Goal: Task Accomplishment & Management: Use online tool/utility

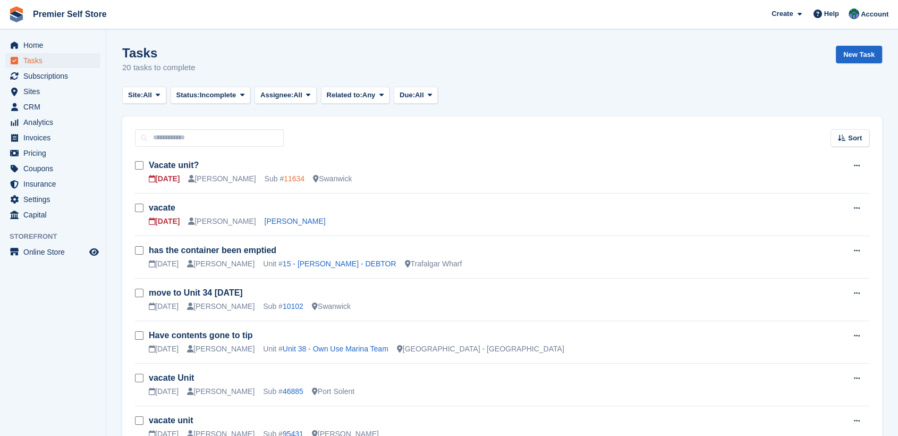
click at [284, 180] on link "11634" at bounding box center [294, 178] width 21 height 9
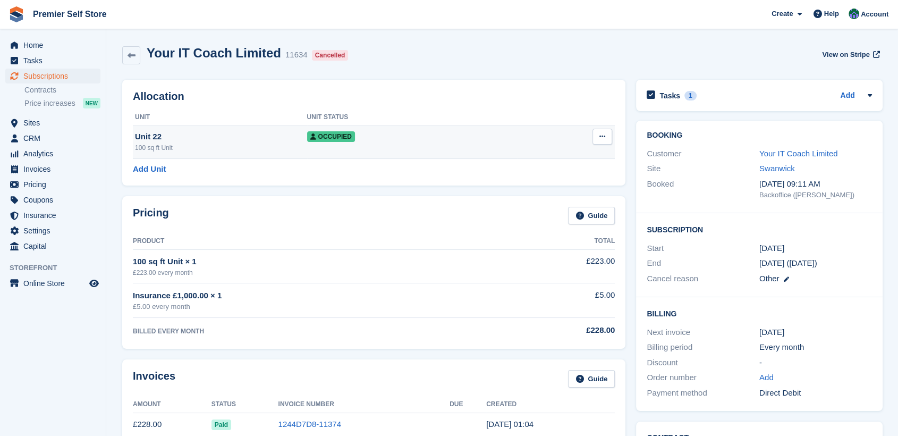
click at [604, 135] on icon at bounding box center [602, 136] width 6 height 7
click at [534, 194] on p "Deallocate" at bounding box center [561, 194] width 92 height 14
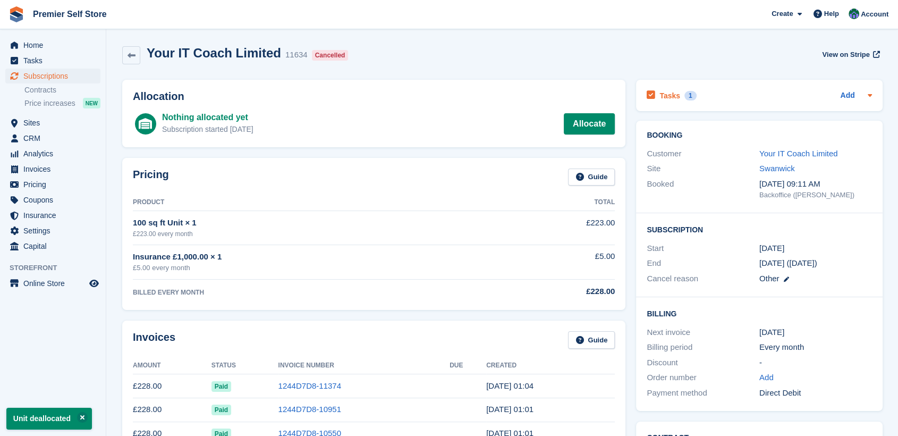
click at [669, 91] on h2 "Tasks" at bounding box center [669, 96] width 21 height 10
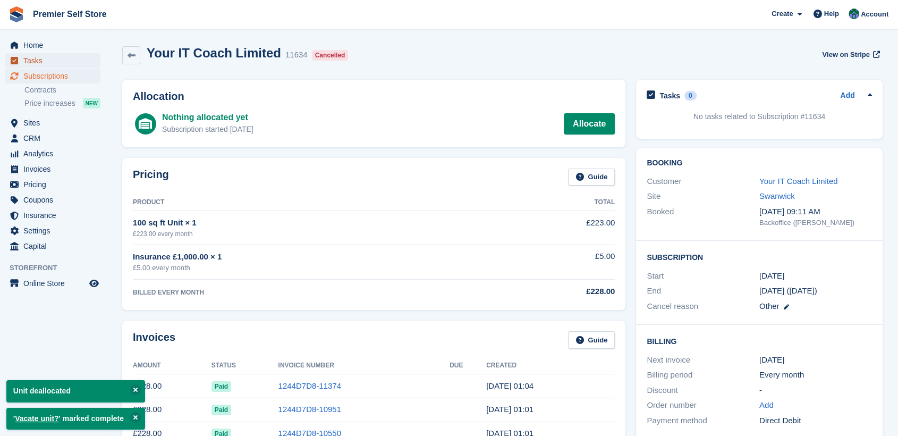
click at [29, 61] on span "Tasks" at bounding box center [55, 60] width 64 height 15
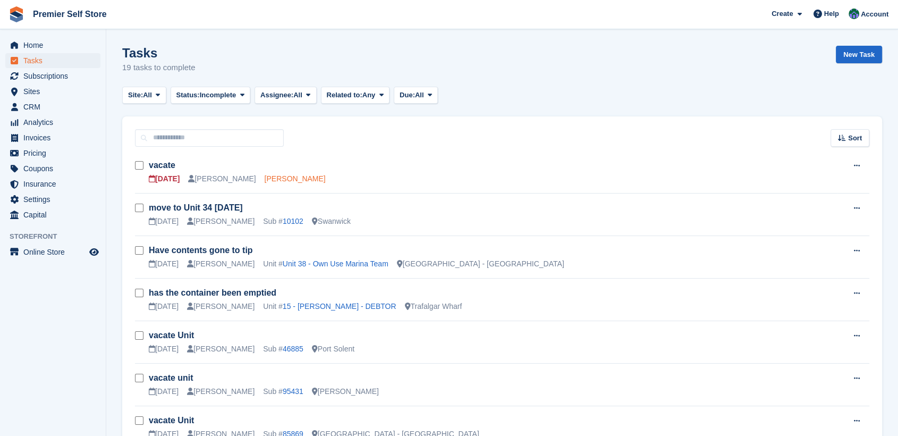
click at [265, 177] on link "Callum Gray" at bounding box center [295, 178] width 61 height 9
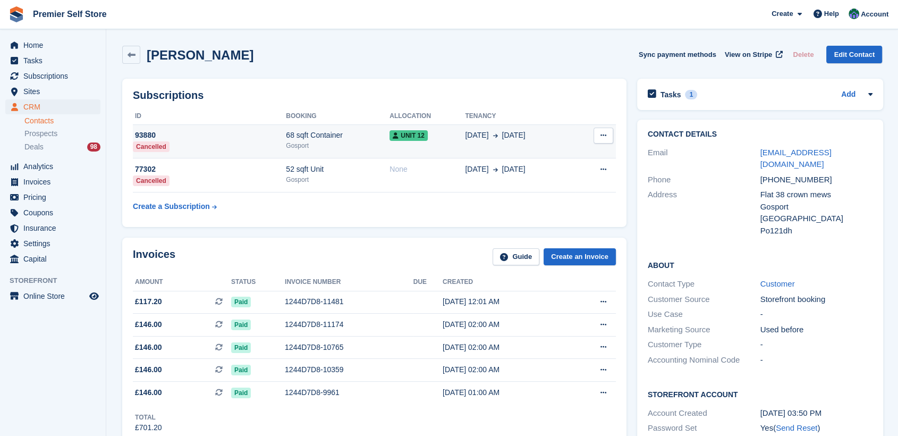
click at [600, 137] on icon at bounding box center [603, 135] width 6 height 7
click at [254, 146] on td "93880 Cancelled" at bounding box center [209, 141] width 153 height 34
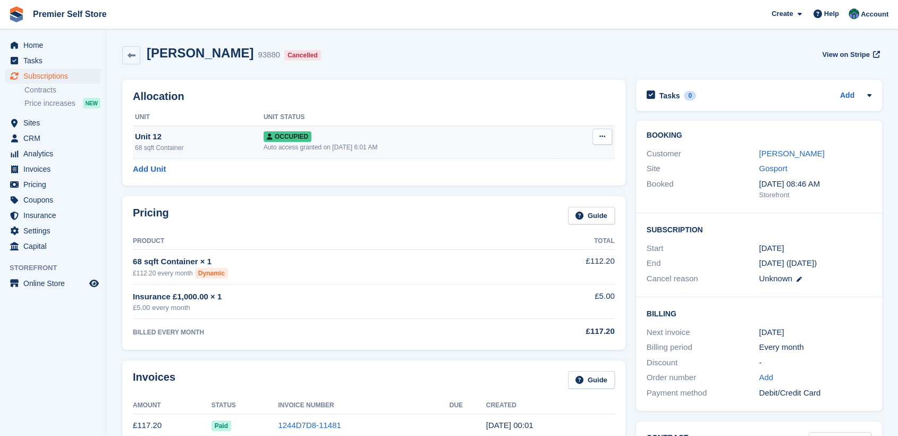
click at [602, 134] on icon at bounding box center [602, 136] width 6 height 7
click at [540, 191] on p "Deallocate" at bounding box center [561, 194] width 92 height 14
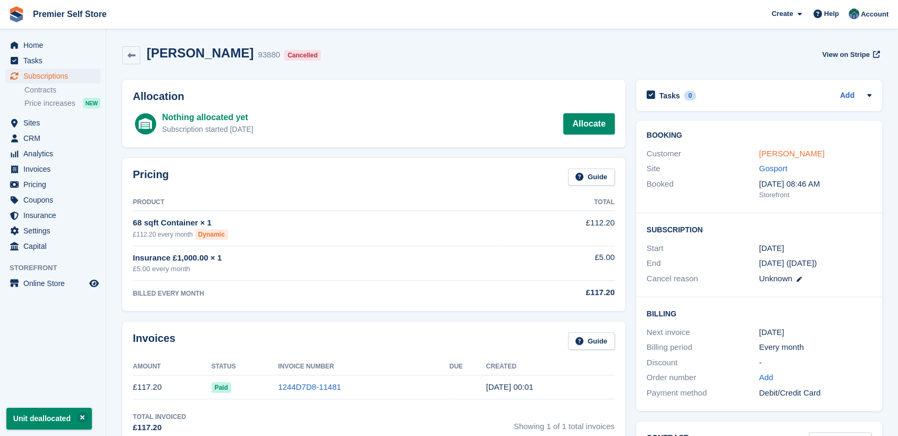
click at [775, 152] on link "Callum Gray" at bounding box center [791, 153] width 65 height 9
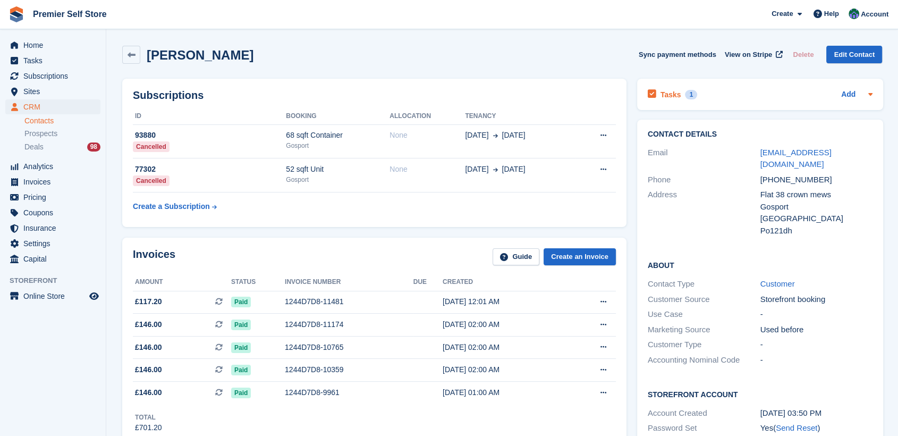
click at [665, 92] on h2 "Tasks" at bounding box center [671, 95] width 21 height 10
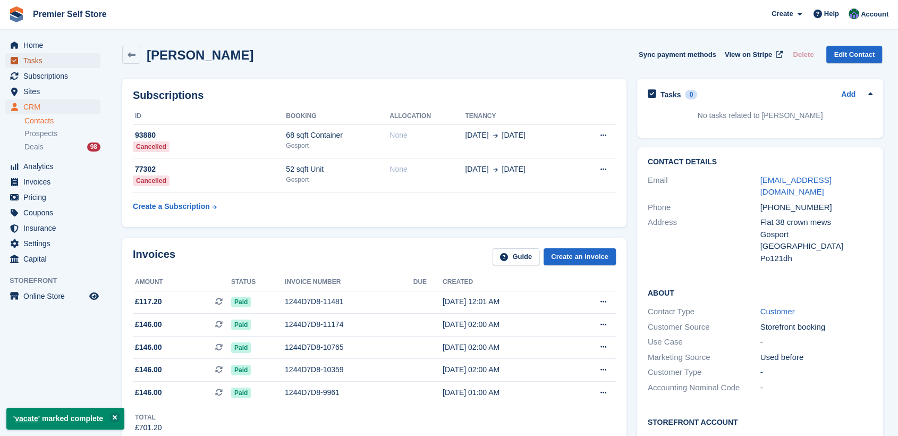
click at [32, 61] on span "Tasks" at bounding box center [55, 60] width 64 height 15
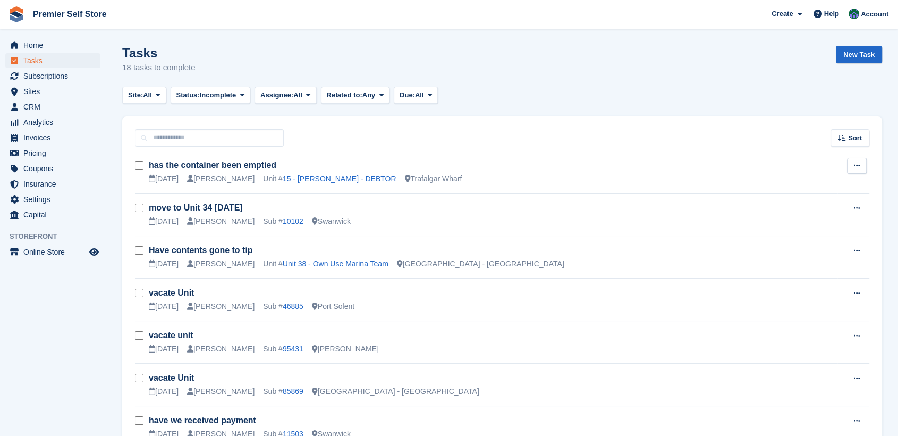
click at [858, 164] on icon at bounding box center [857, 165] width 6 height 7
click at [788, 188] on p "Edit task" at bounding box center [815, 187] width 92 height 14
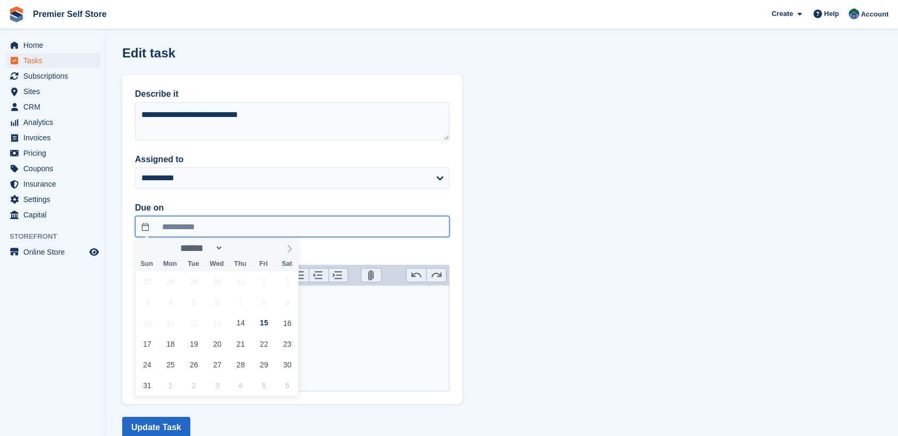
click at [148, 224] on input "**********" at bounding box center [292, 226] width 315 height 21
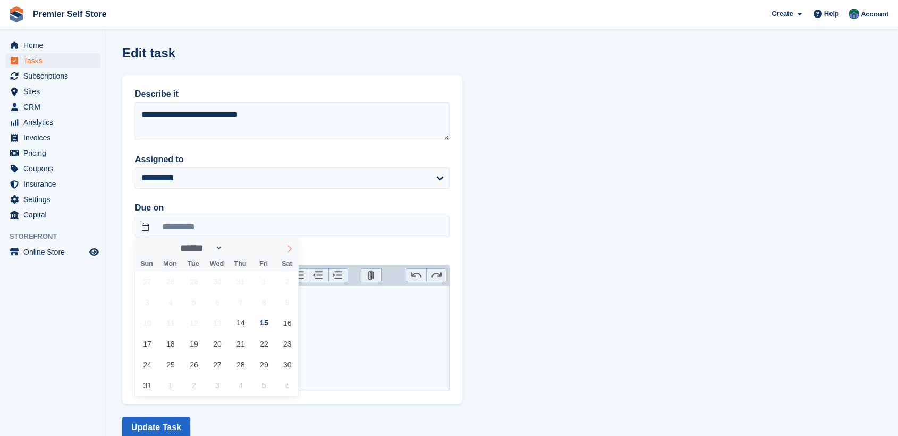
click at [291, 248] on icon at bounding box center [289, 248] width 7 height 7
select select "*"
click at [191, 323] on span "16" at bounding box center [193, 322] width 21 height 21
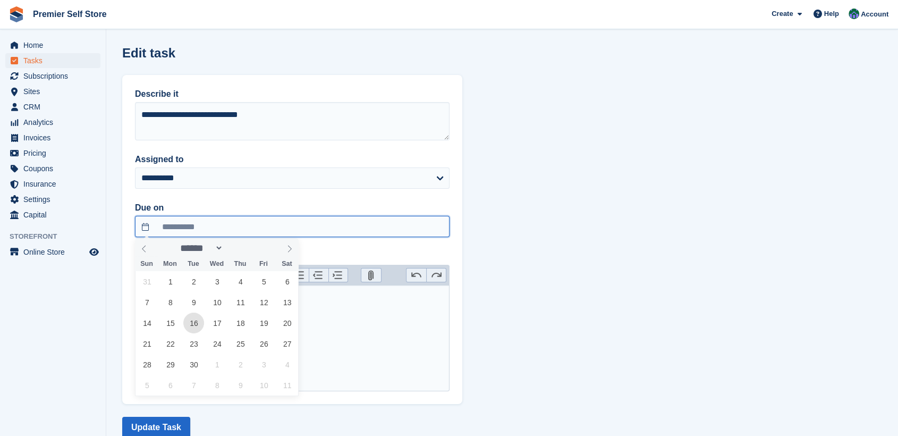
type input "**********"
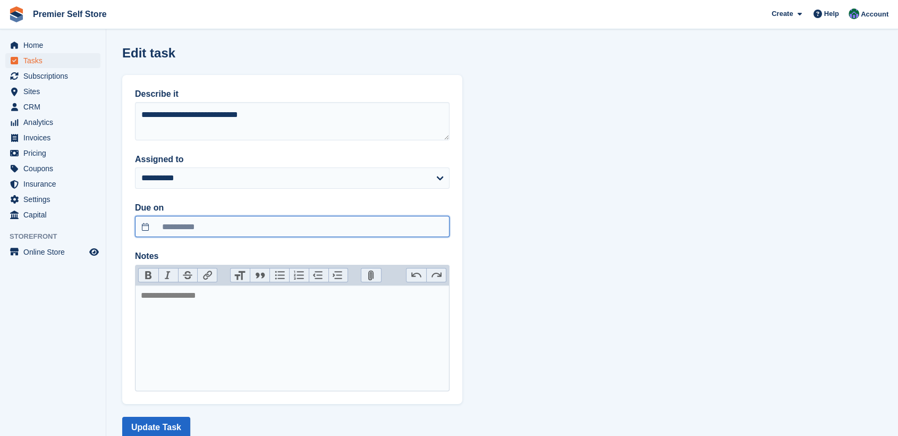
scroll to position [31, 0]
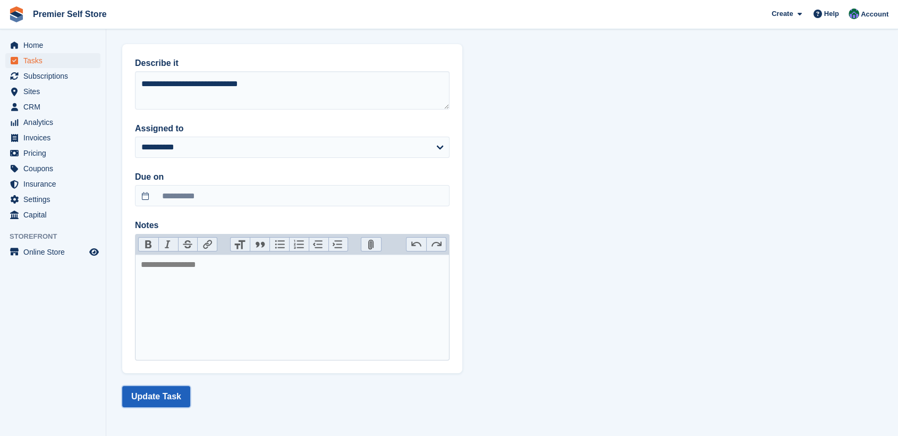
click at [141, 398] on button "Update Task" at bounding box center [156, 396] width 68 height 21
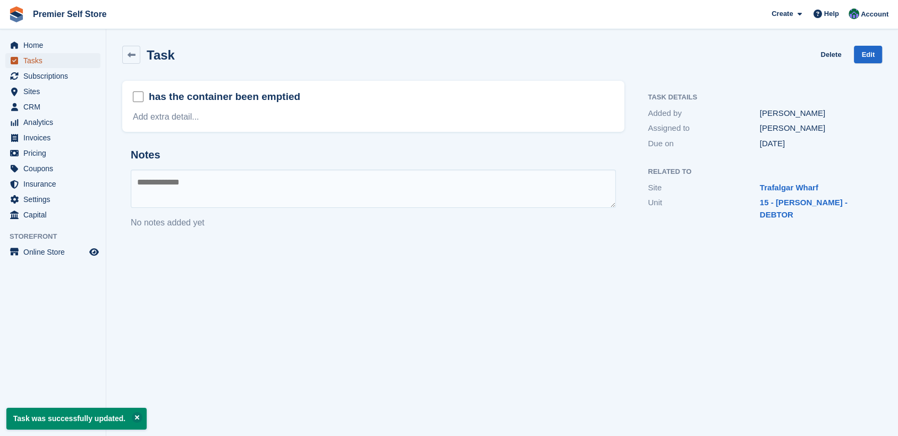
click at [29, 63] on span "Tasks" at bounding box center [55, 60] width 64 height 15
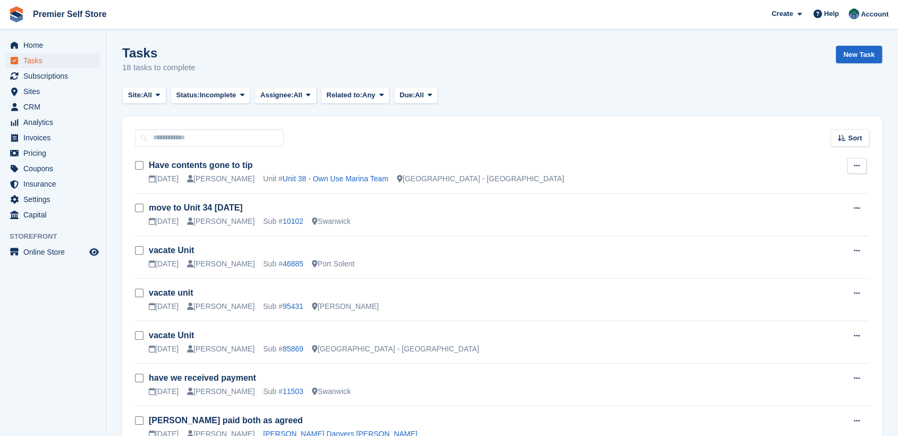
click at [855, 167] on icon at bounding box center [857, 165] width 6 height 7
click at [783, 184] on p "Edit task" at bounding box center [815, 187] width 92 height 14
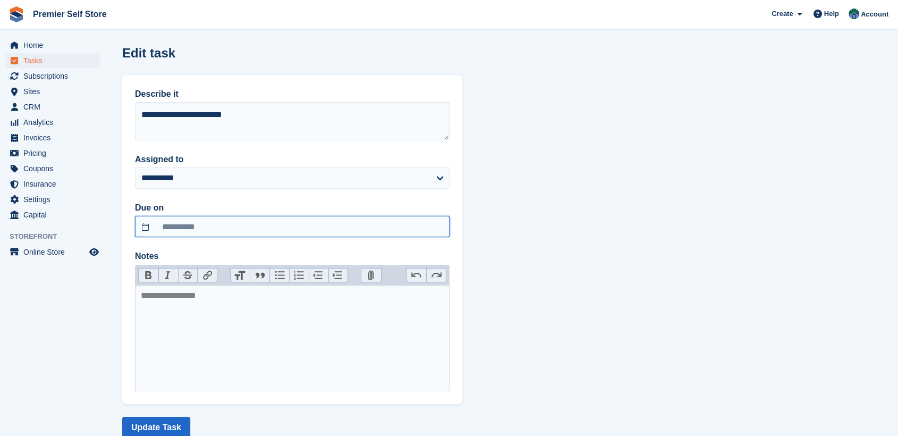
click at [141, 225] on input "**********" at bounding box center [292, 226] width 315 height 21
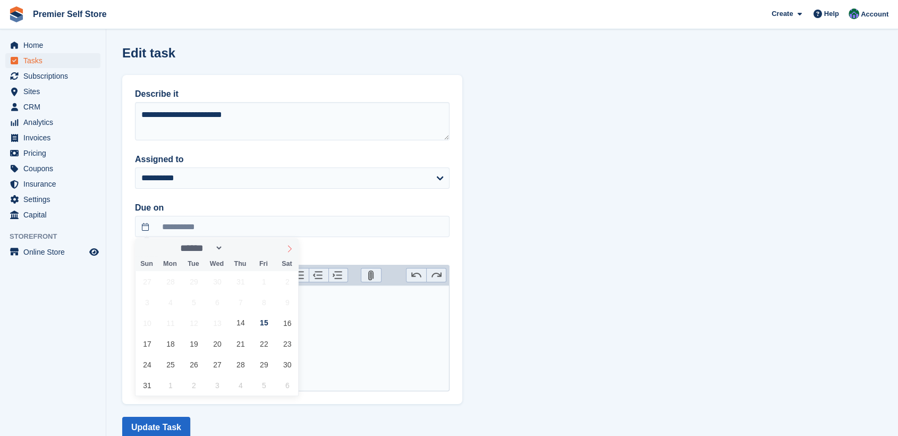
click at [287, 247] on icon at bounding box center [289, 248] width 7 height 7
select select "*"
click at [194, 323] on span "16" at bounding box center [193, 322] width 21 height 21
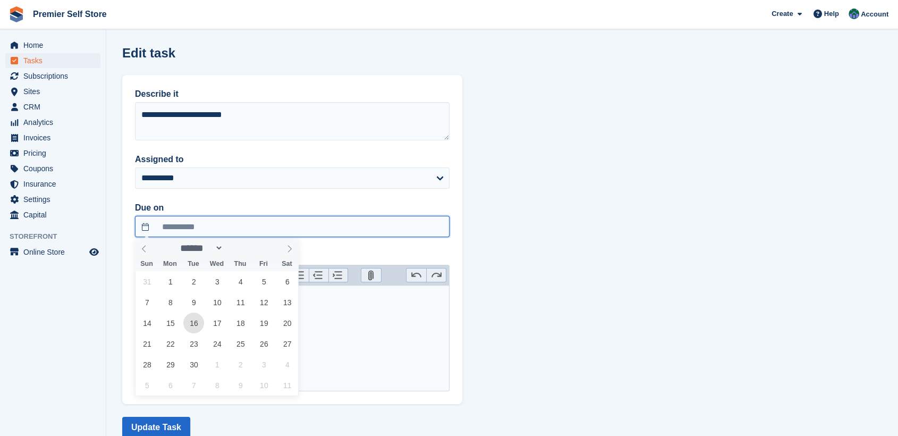
type input "**********"
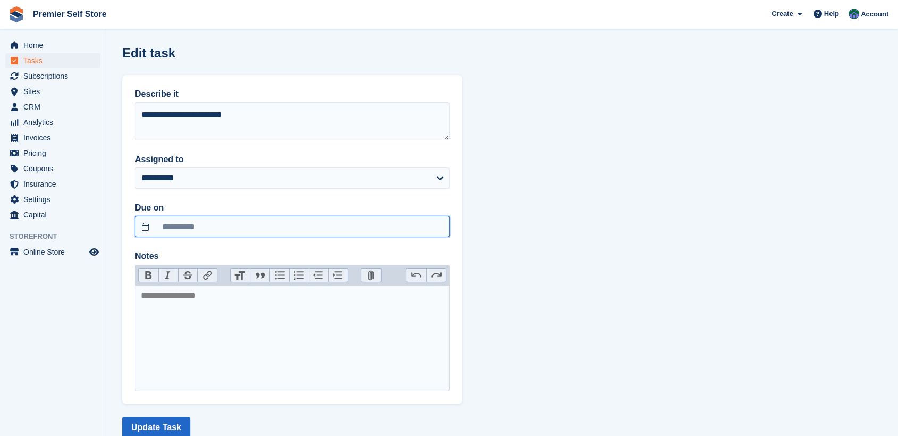
scroll to position [31, 0]
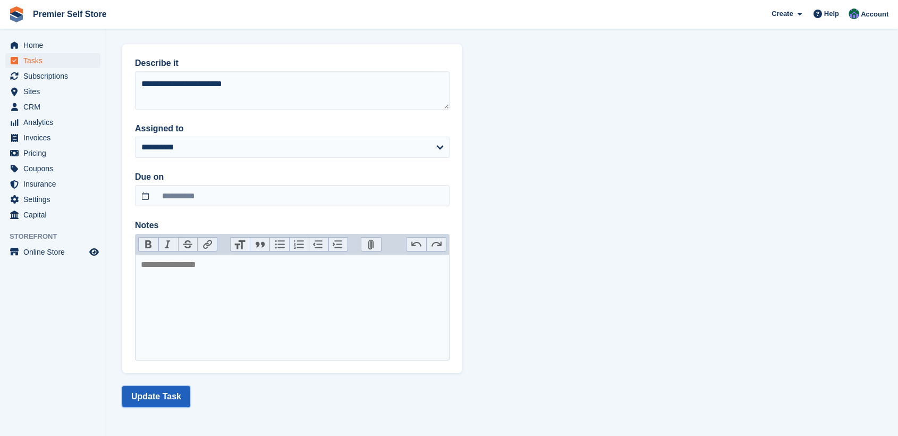
click at [145, 392] on button "Update Task" at bounding box center [156, 396] width 68 height 21
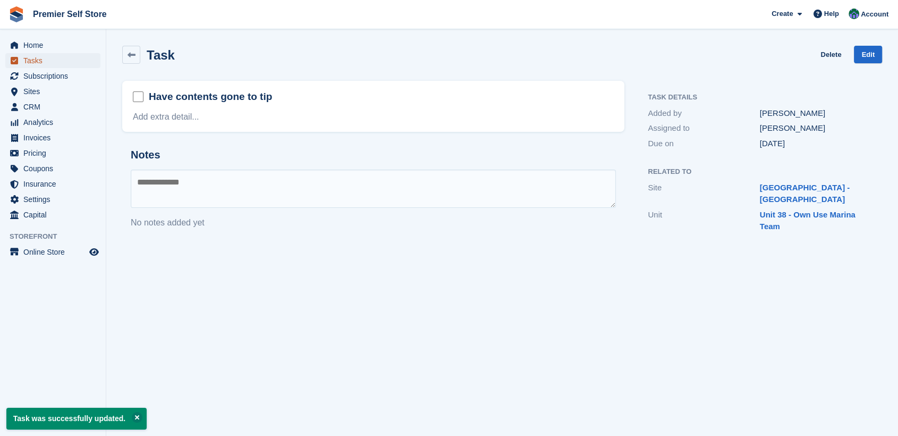
click at [33, 58] on span "Tasks" at bounding box center [55, 60] width 64 height 15
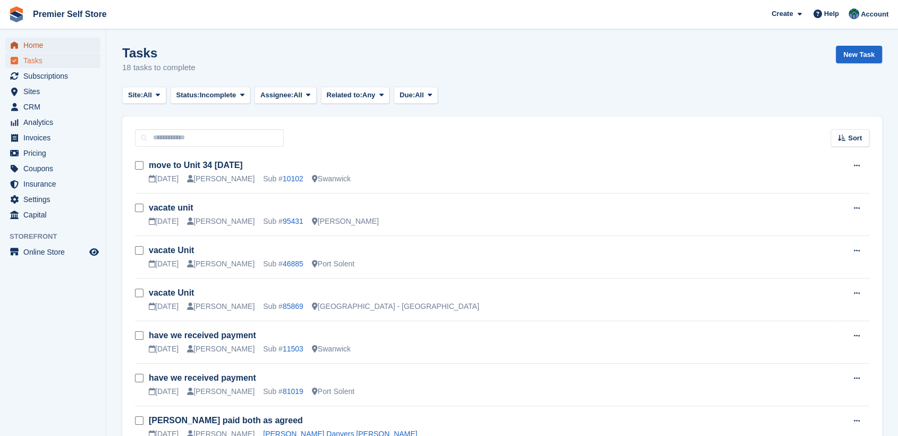
click at [24, 41] on span "Home" at bounding box center [55, 45] width 64 height 15
